Goal: Transaction & Acquisition: Obtain resource

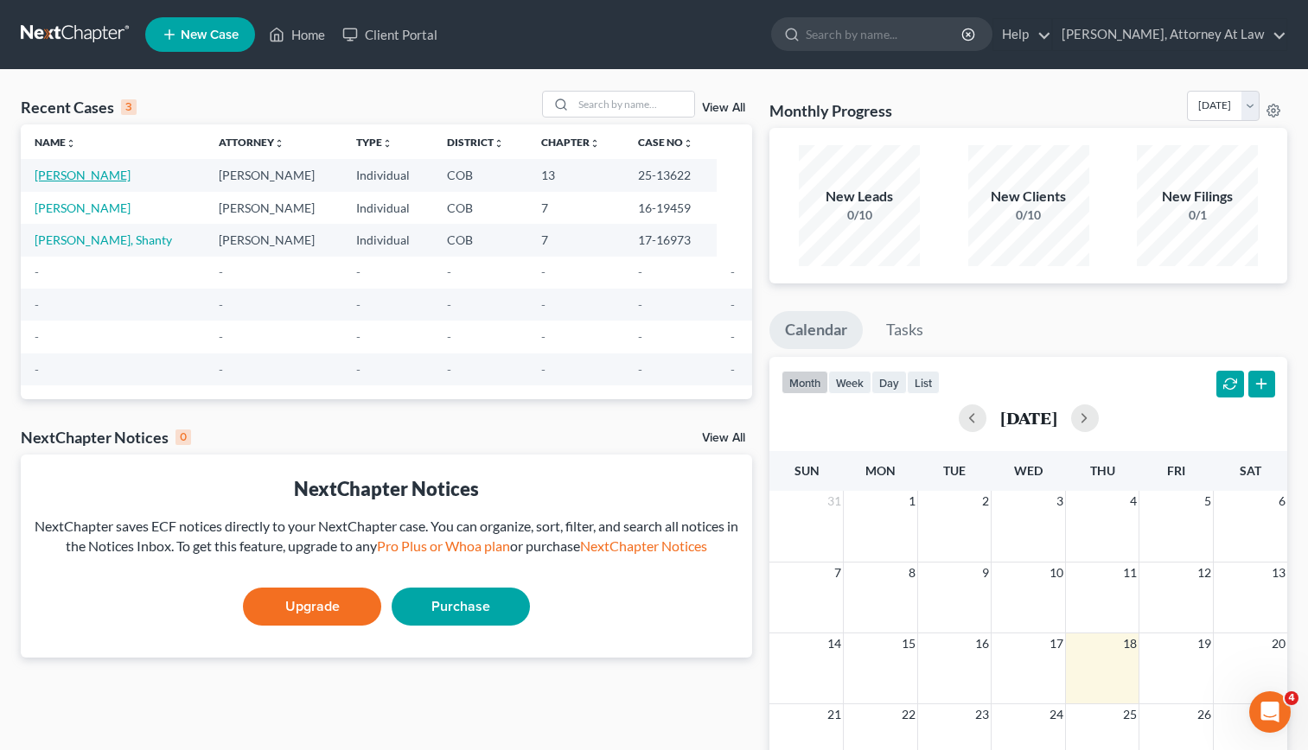
click at [96, 174] on link "[PERSON_NAME]" at bounding box center [83, 175] width 96 height 15
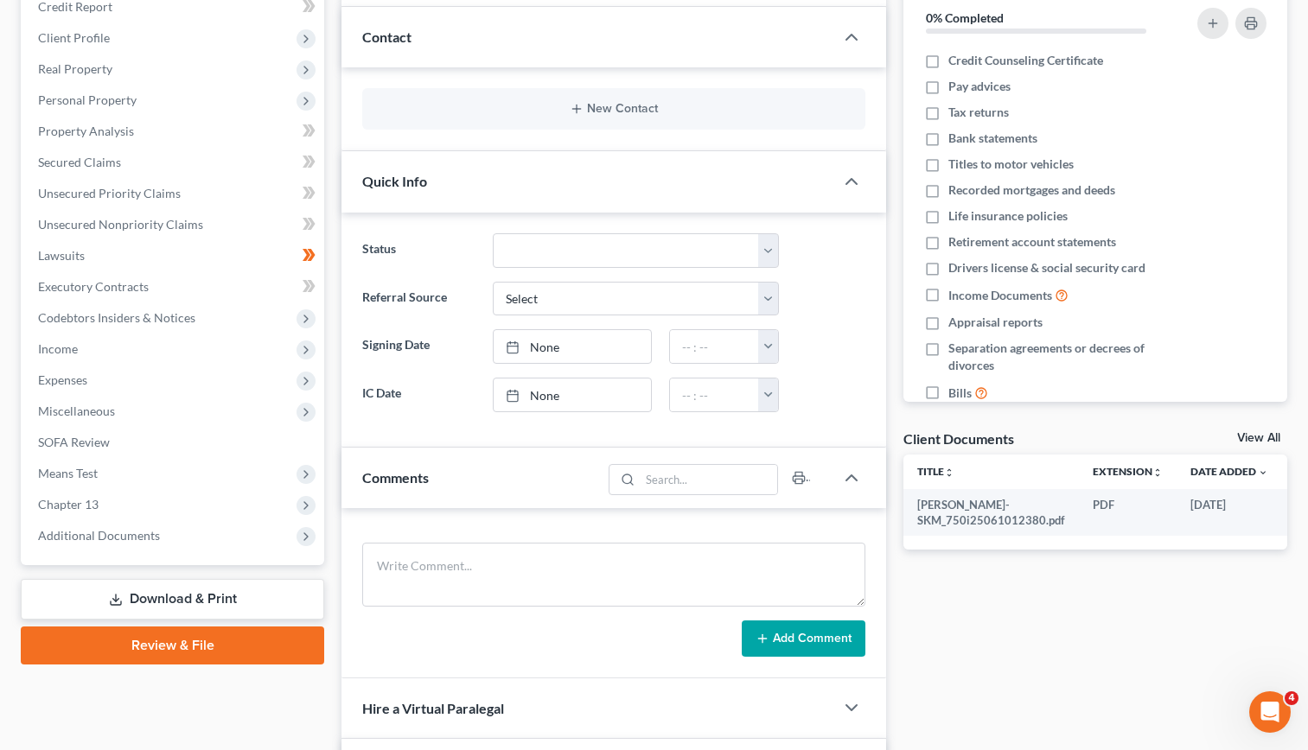
scroll to position [223, 0]
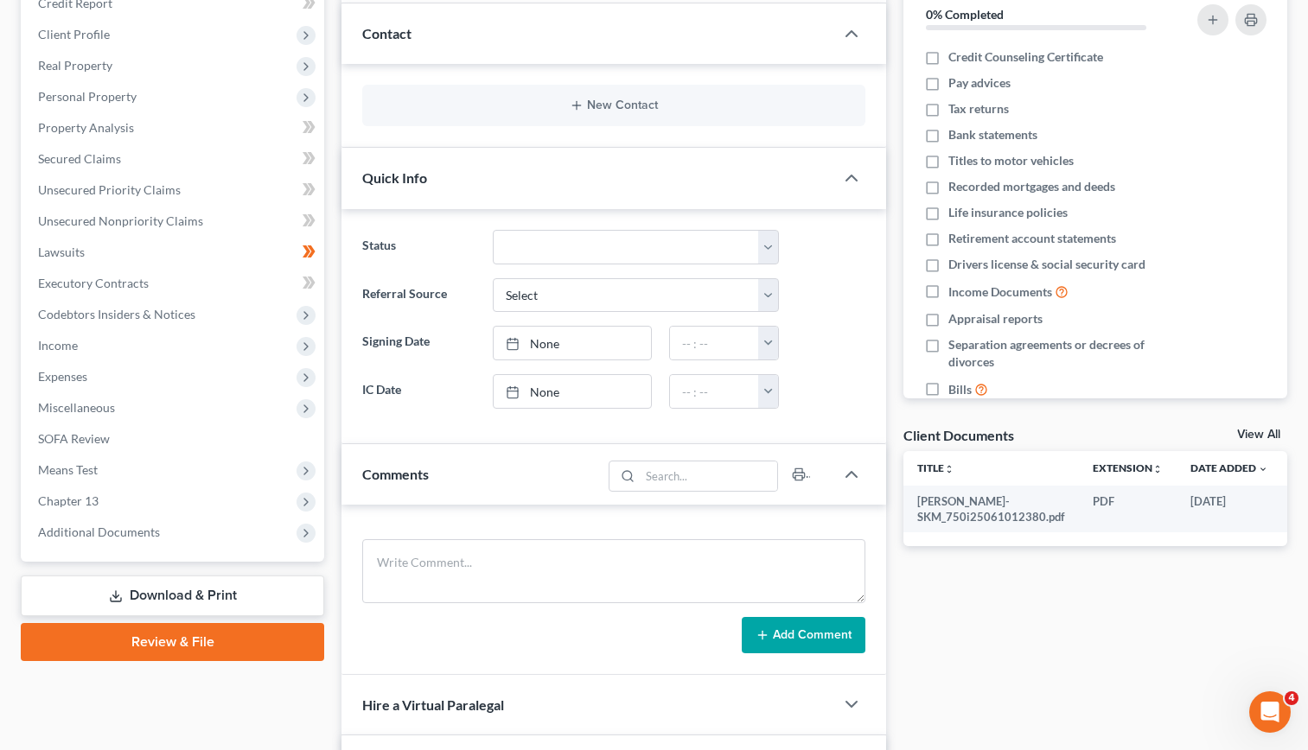
click at [437, 201] on div "Quick Info" at bounding box center [587, 178] width 493 height 60
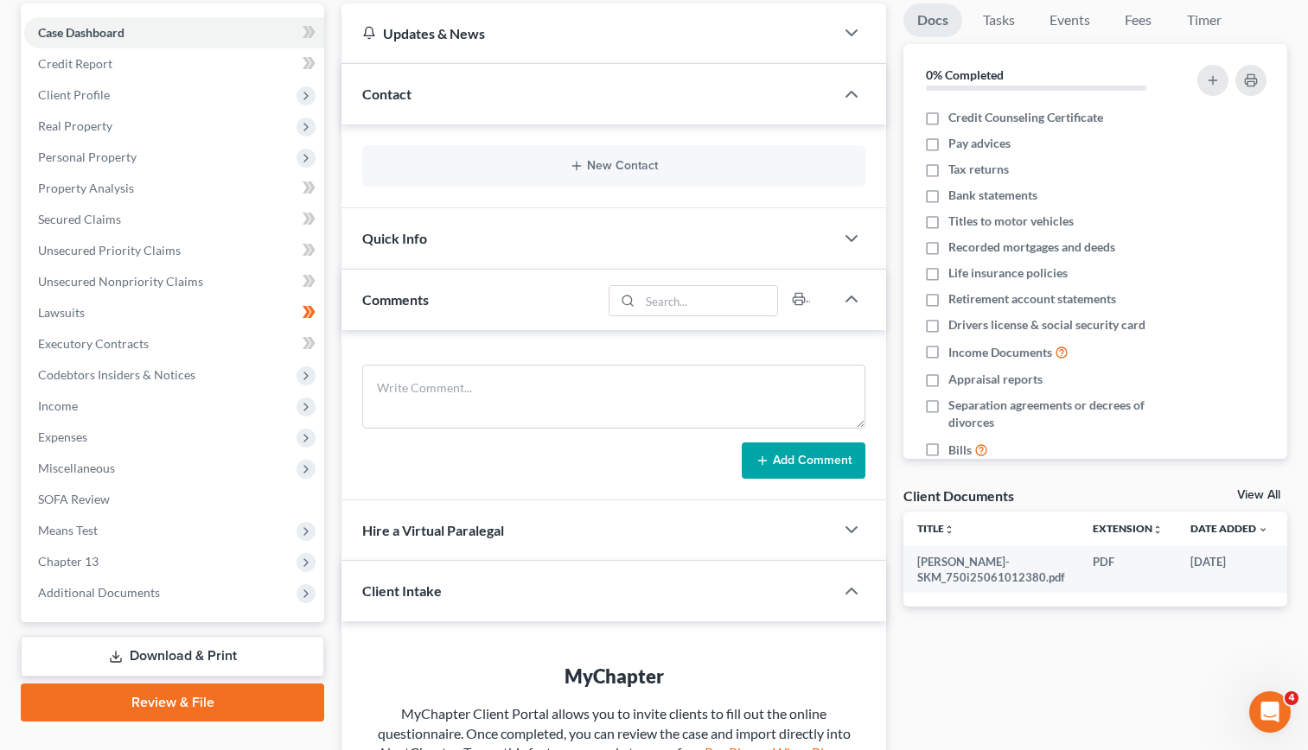
scroll to position [178, 0]
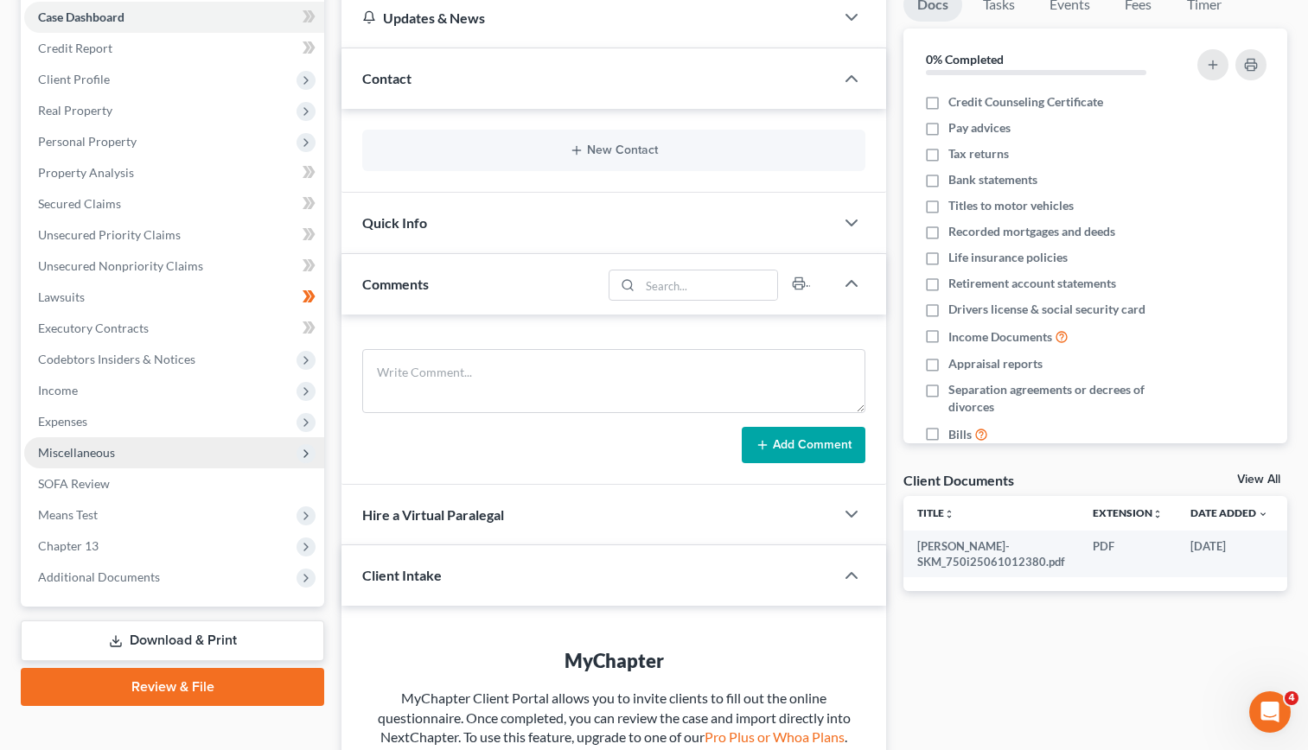
click at [298, 455] on icon at bounding box center [305, 453] width 19 height 19
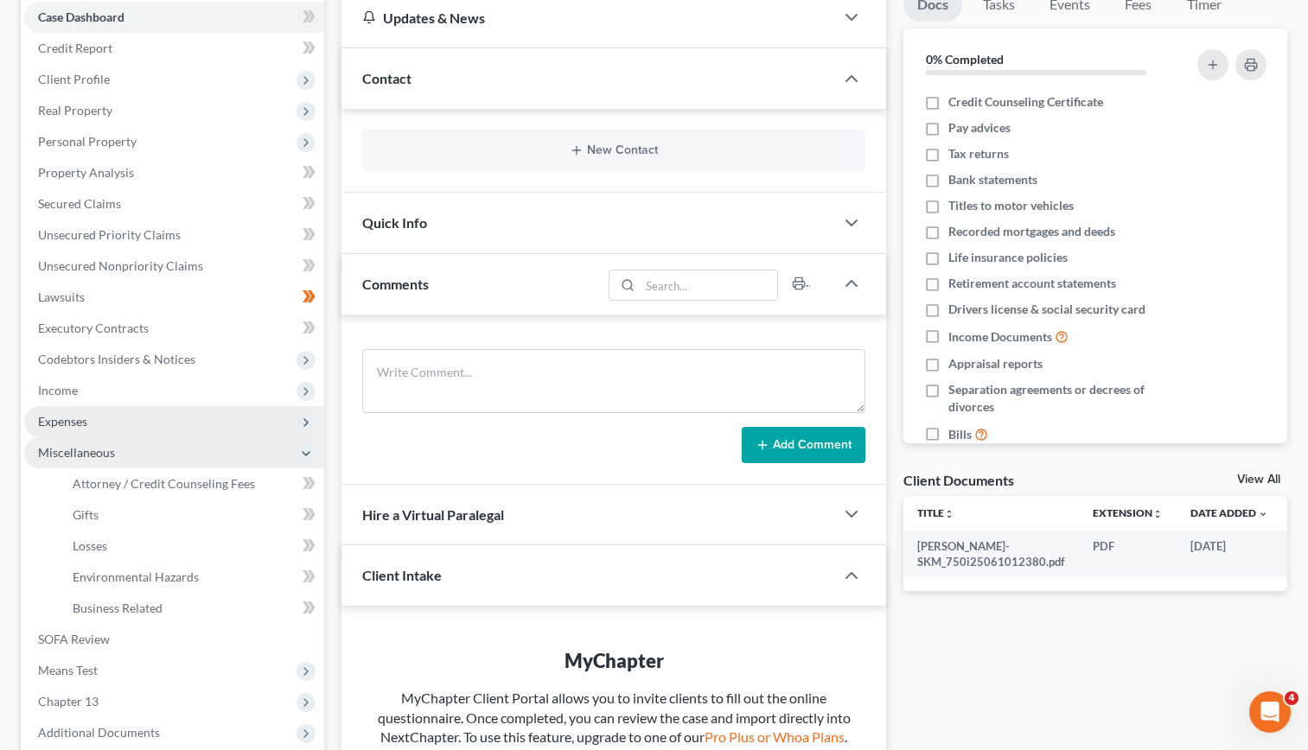
click at [166, 429] on span "Expenses" at bounding box center [174, 421] width 300 height 31
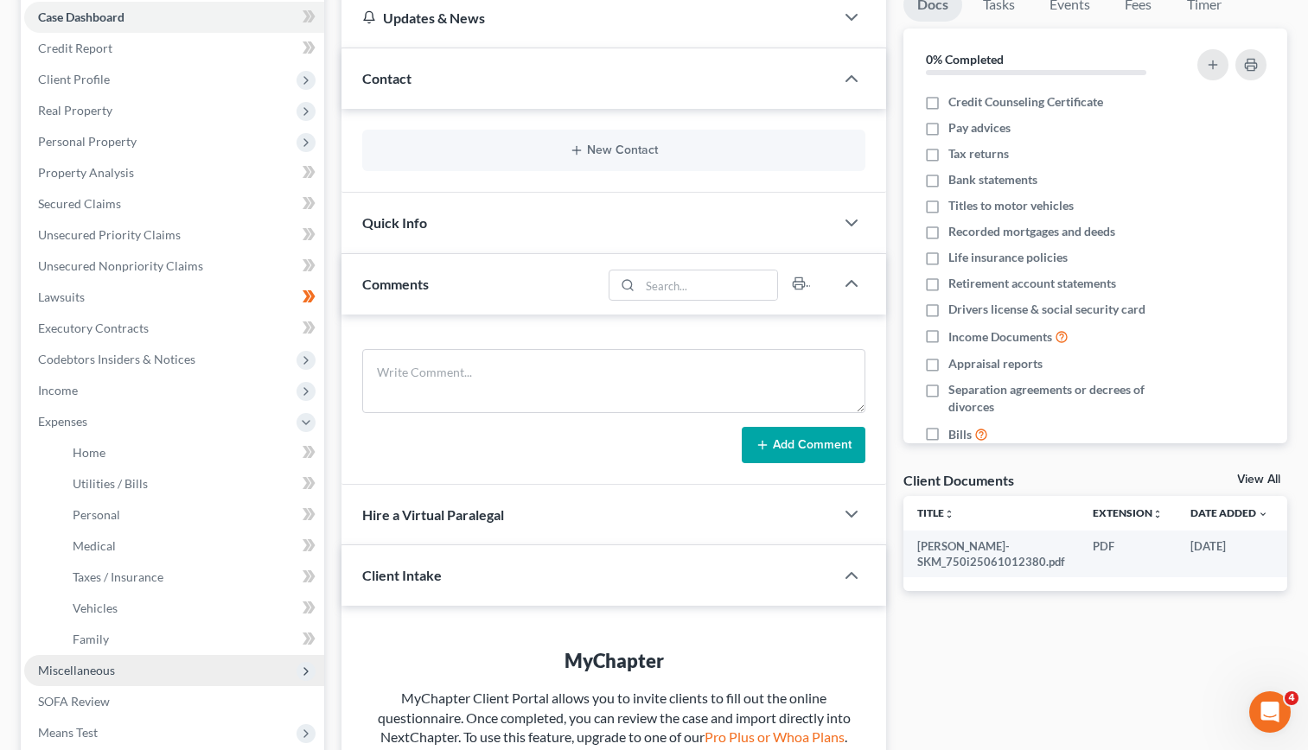
click at [103, 672] on span "Miscellaneous" at bounding box center [76, 670] width 77 height 15
click at [465, 270] on div "Comments" at bounding box center [471, 284] width 260 height 60
click at [469, 495] on div "Hire a Virtual Paralegal" at bounding box center [587, 515] width 493 height 60
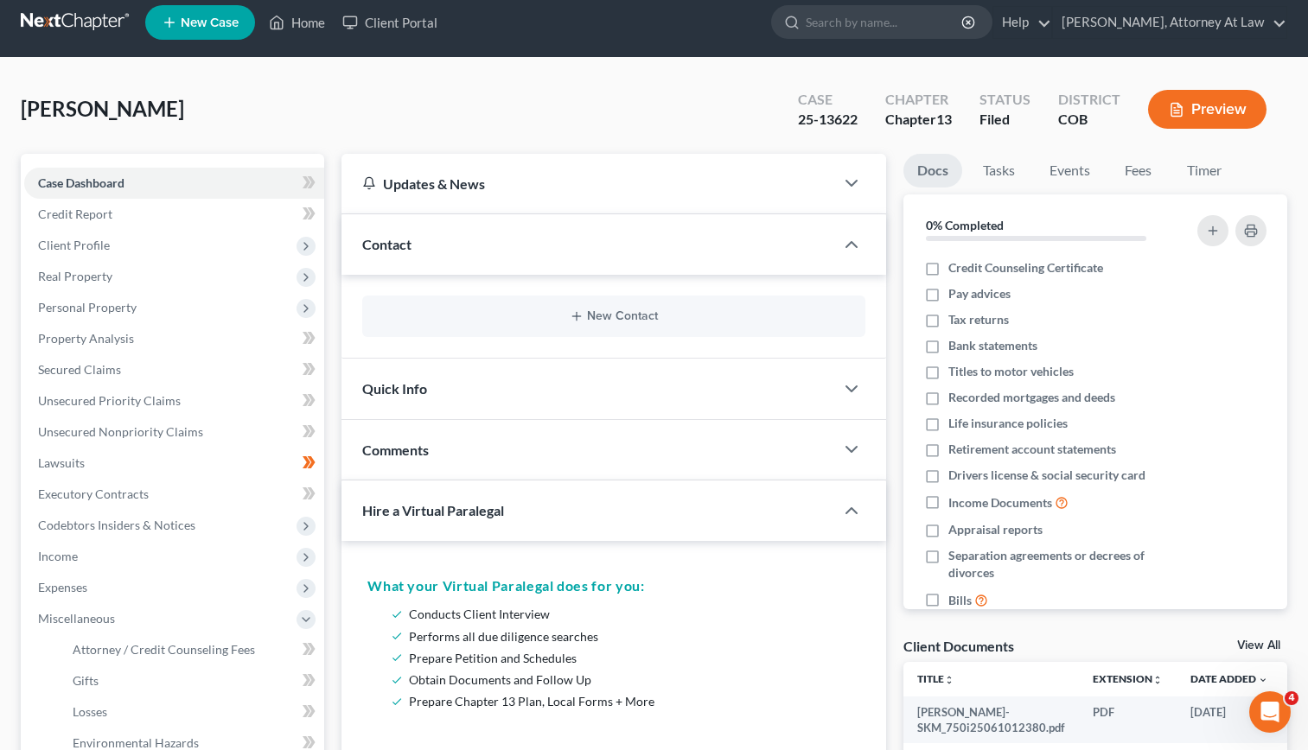
scroll to position [0, 0]
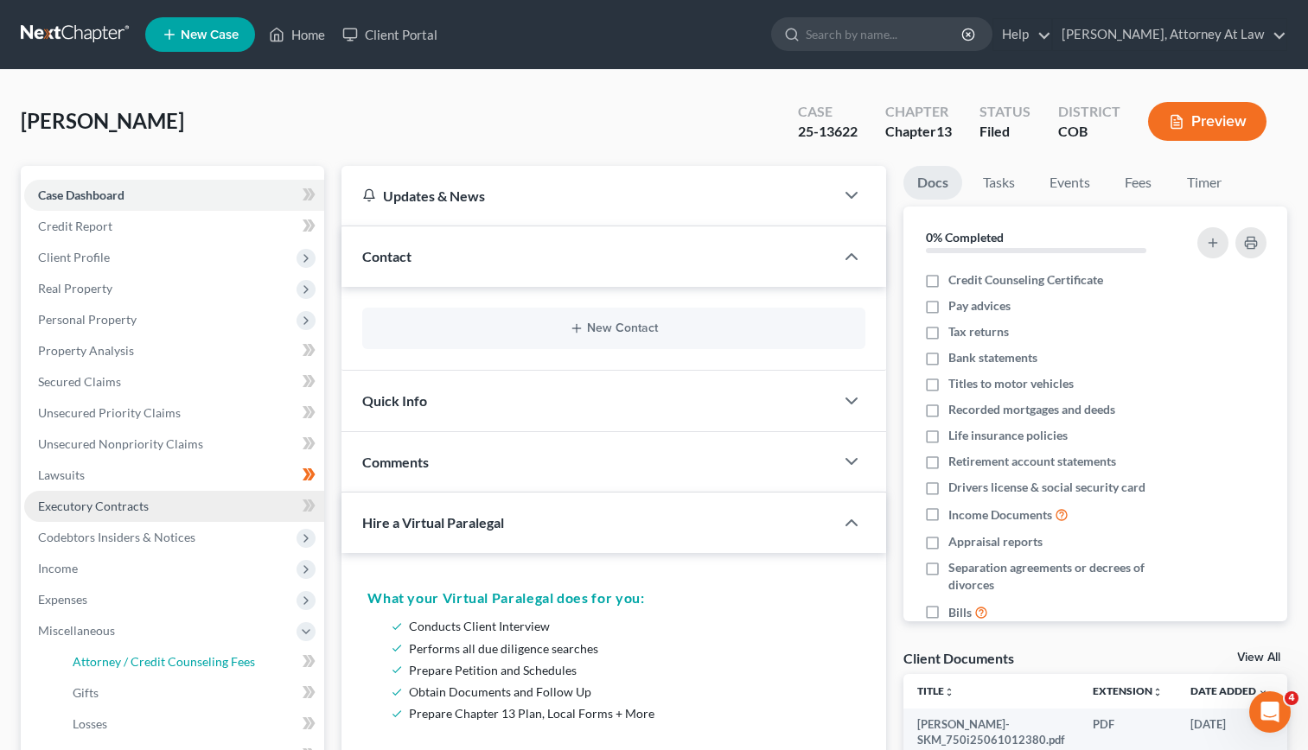
click at [302, 646] on link "Attorney / Credit Counseling Fees" at bounding box center [191, 661] width 265 height 31
click at [312, 493] on link "Executory Contracts" at bounding box center [174, 506] width 300 height 31
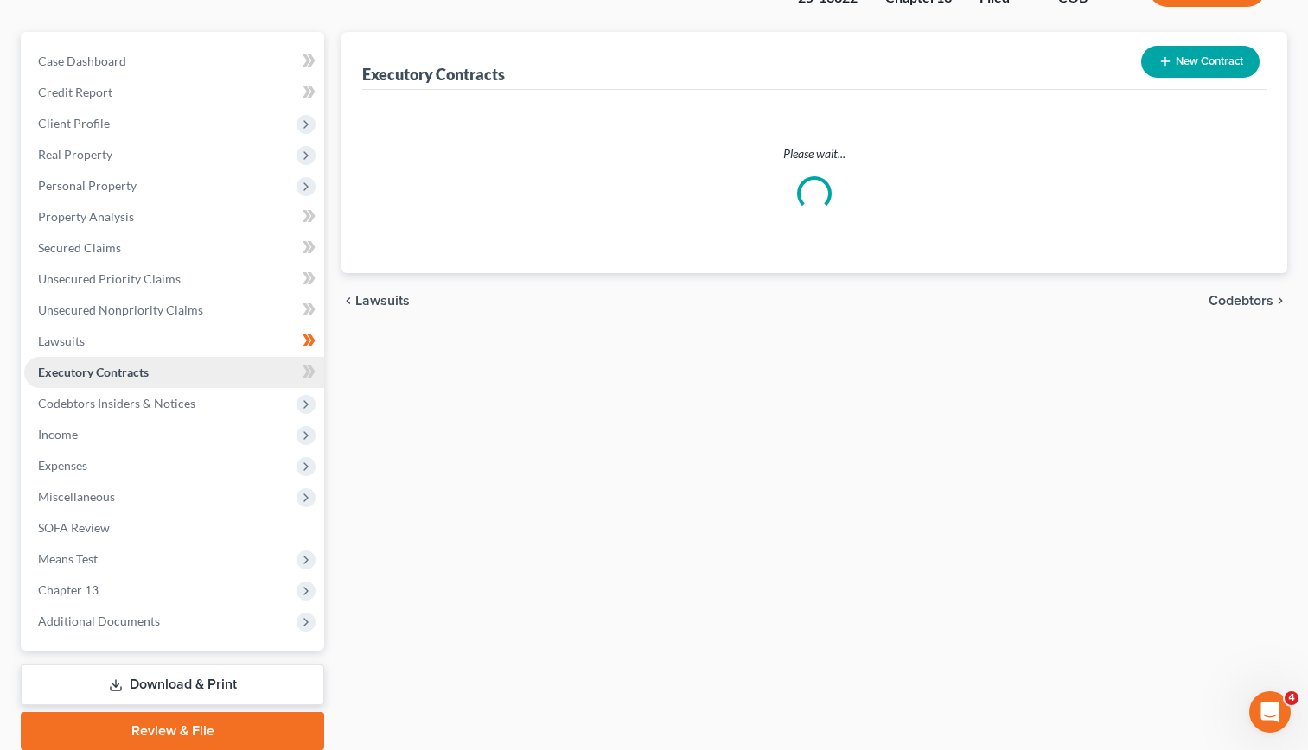
scroll to position [200, 0]
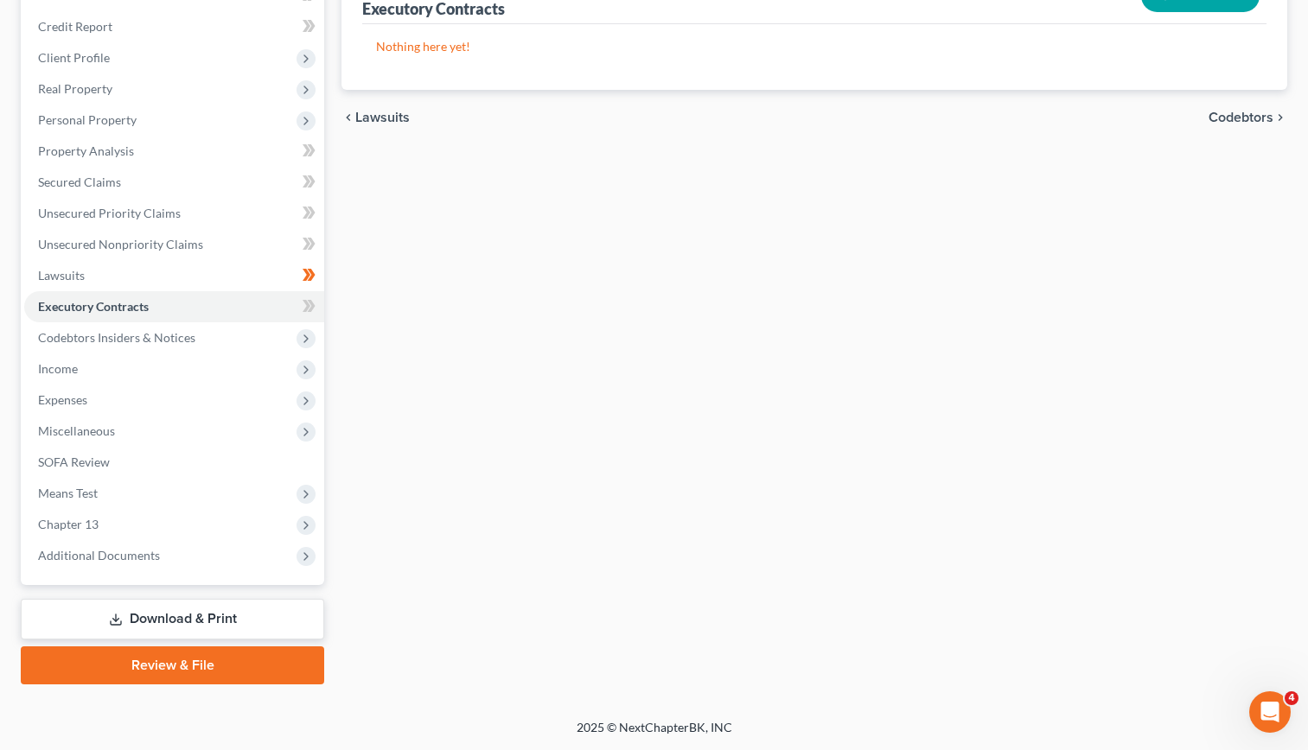
click at [123, 617] on link "Download & Print" at bounding box center [172, 619] width 303 height 41
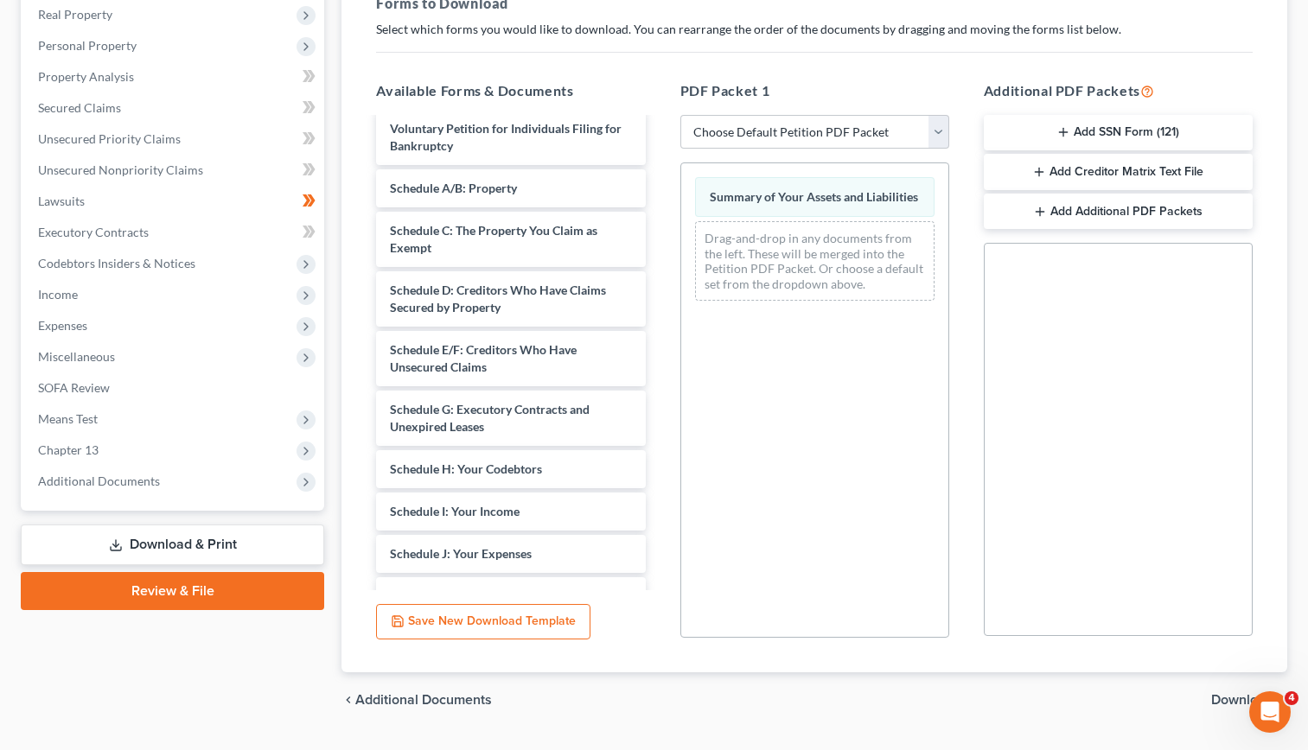
scroll to position [104, 0]
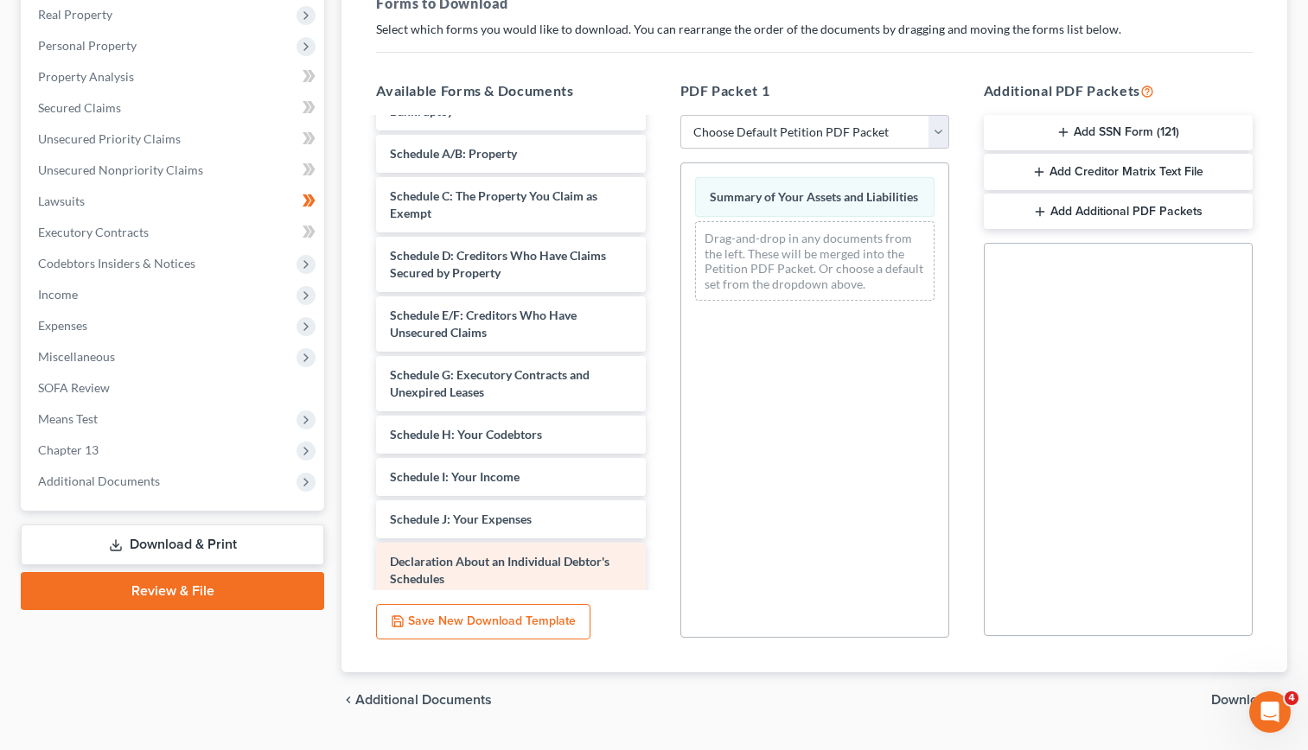
click at [504, 556] on div "Declaration About an Individual Debtor's Schedules" at bounding box center [510, 570] width 269 height 55
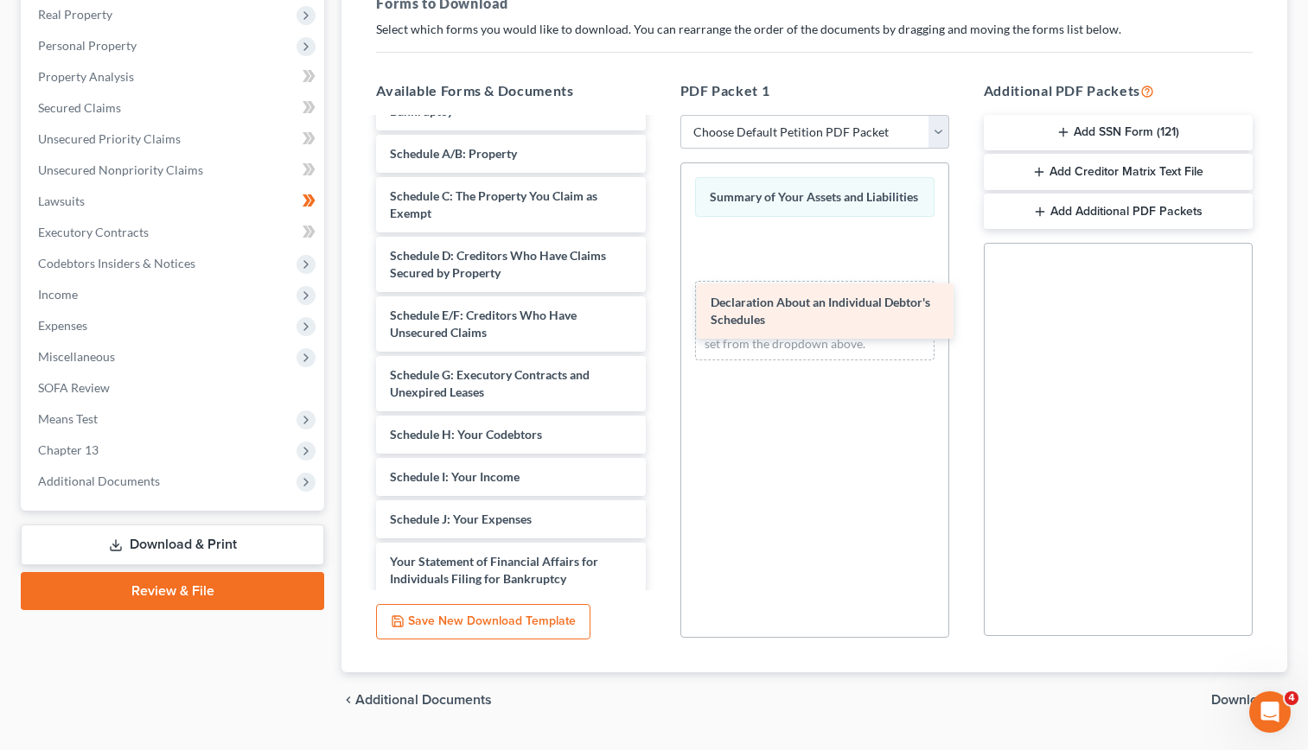
drag, startPoint x: 415, startPoint y: 556, endPoint x: 735, endPoint y: 314, distance: 401.7
click at [659, 314] on div "Declaration About an Individual Debtor's Schedules [PERSON_NAME]-SKM_750i250610…" at bounding box center [510, 430] width 296 height 829
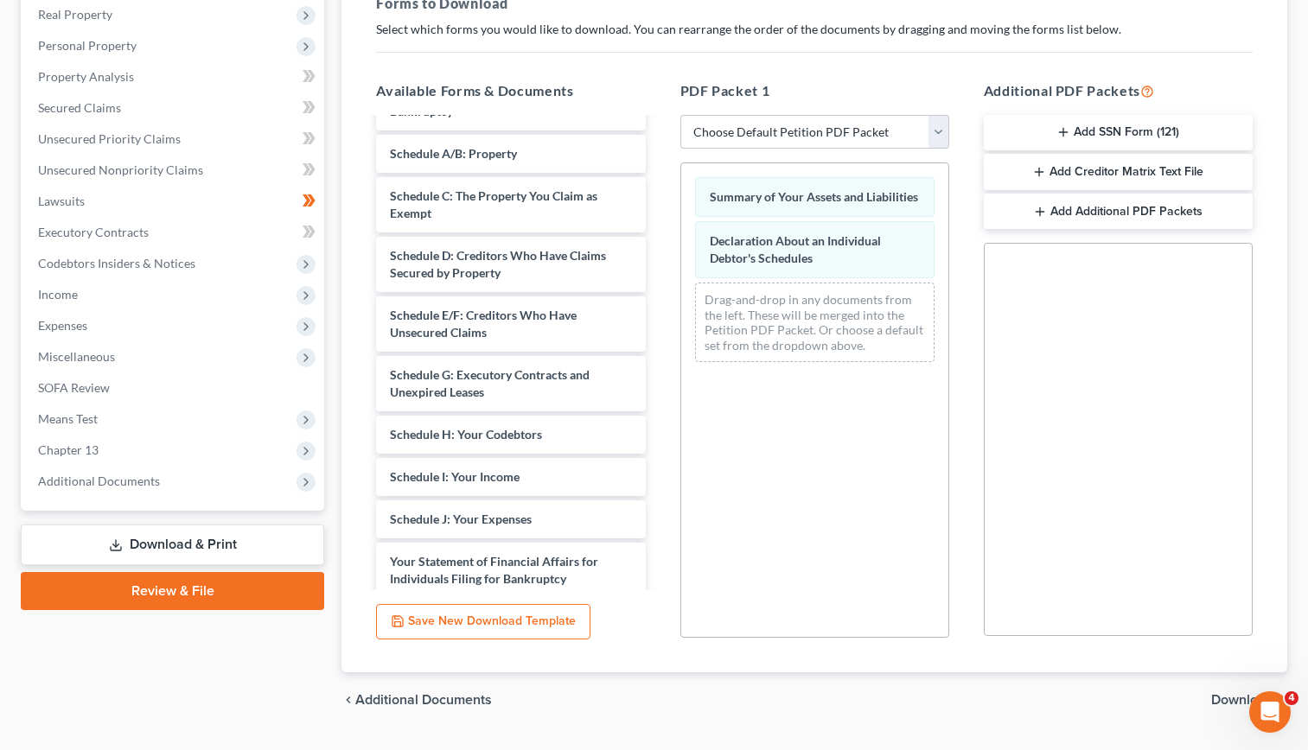
click at [821, 474] on div "Summary of Your Assets and Liabilities Declaration About an Individual Debtor's…" at bounding box center [814, 399] width 269 height 475
click at [1234, 697] on span "Download" at bounding box center [1242, 700] width 62 height 14
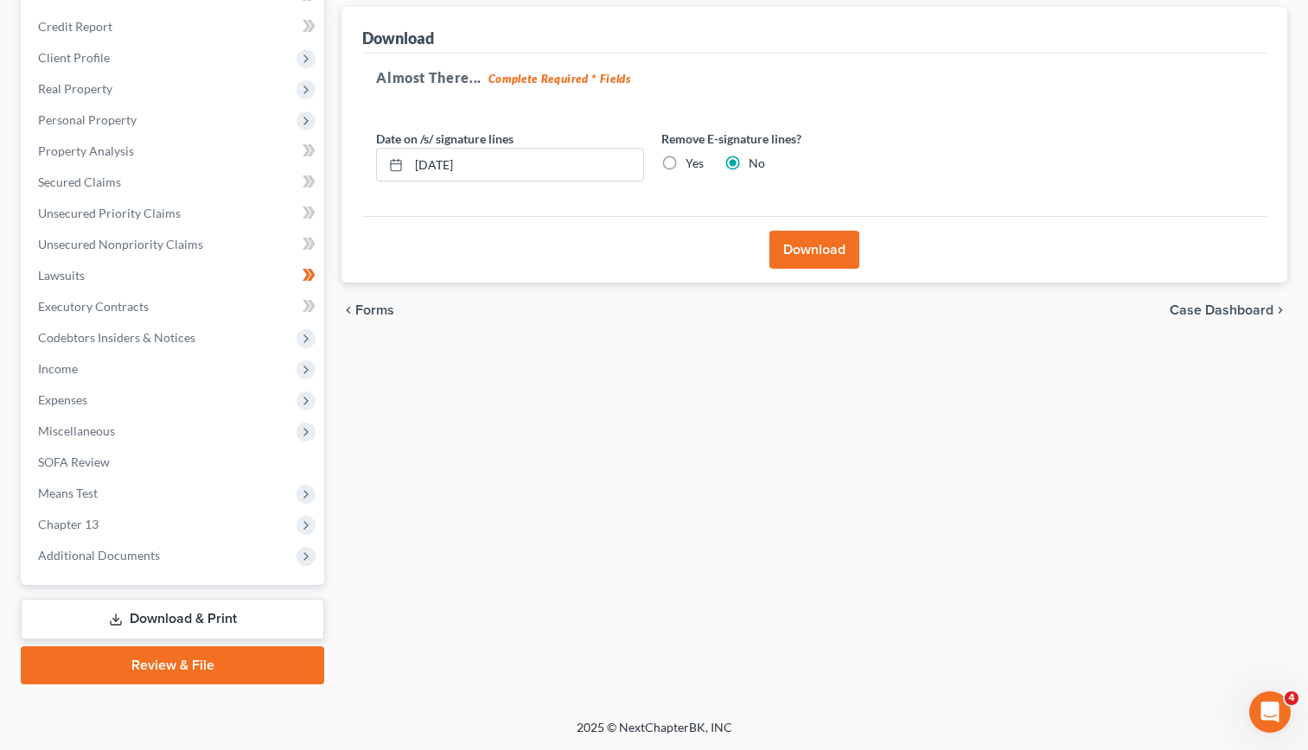
click at [838, 248] on button "Download" at bounding box center [814, 250] width 90 height 38
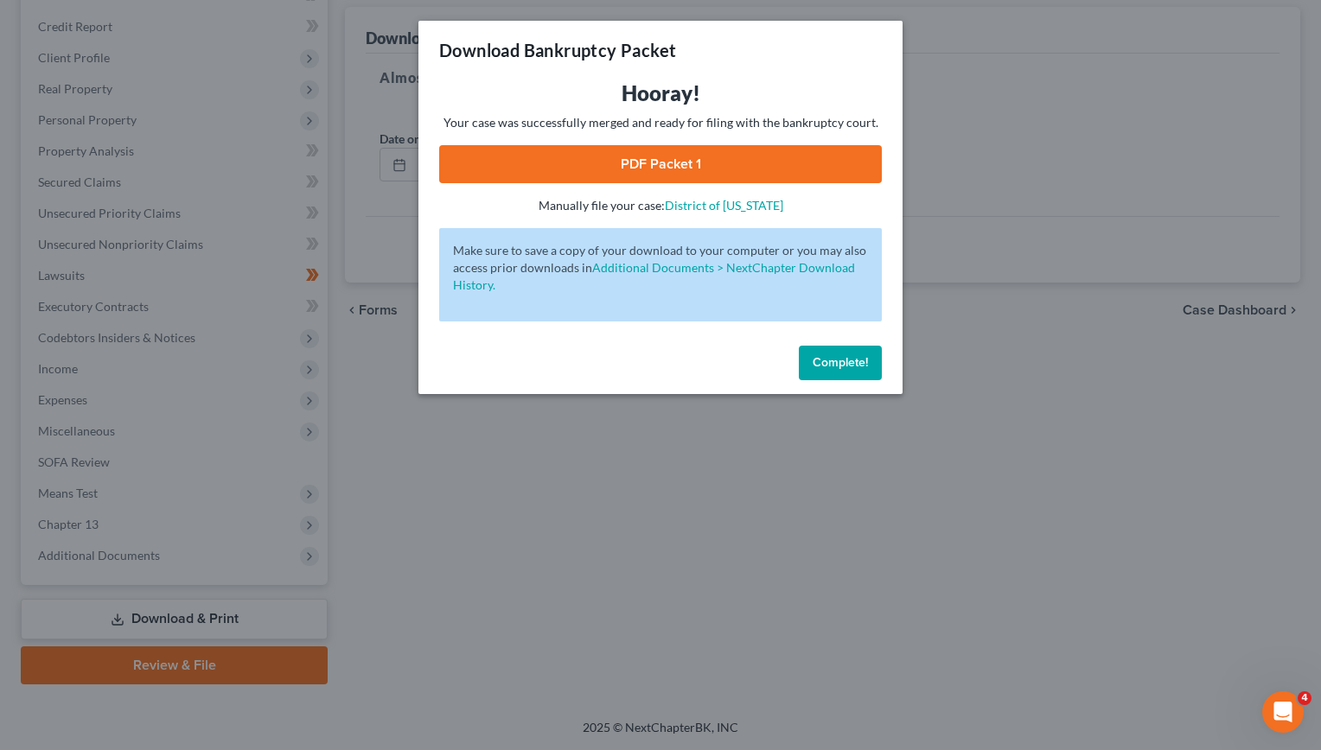
click at [671, 164] on link "PDF Packet 1" at bounding box center [660, 164] width 442 height 38
